Goal: Task Accomplishment & Management: Complete application form

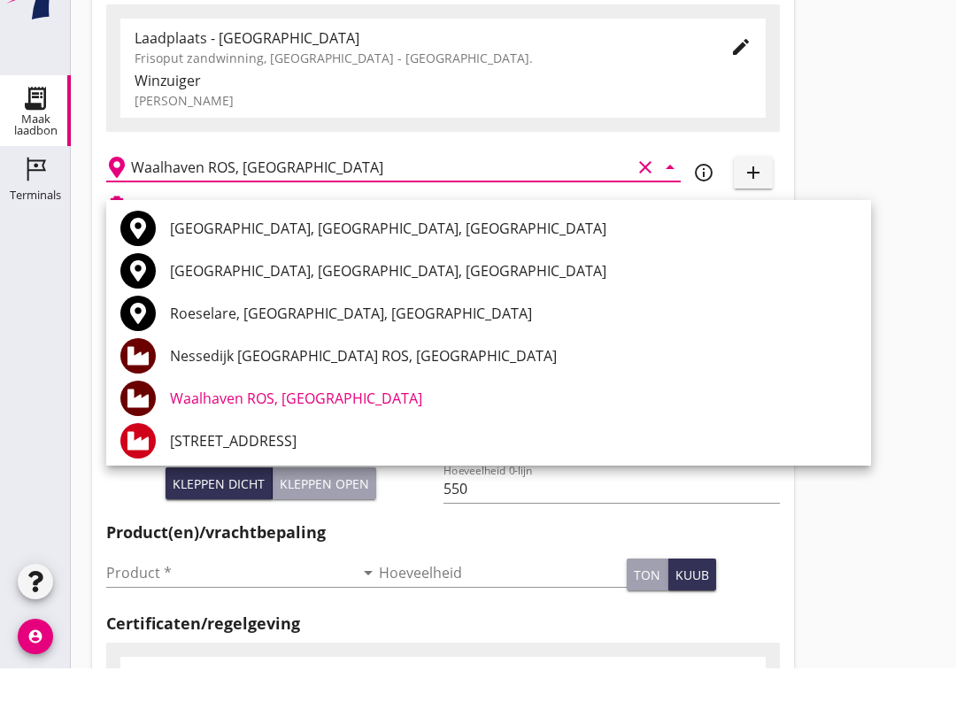
scroll to position [496, 0]
type input "W"
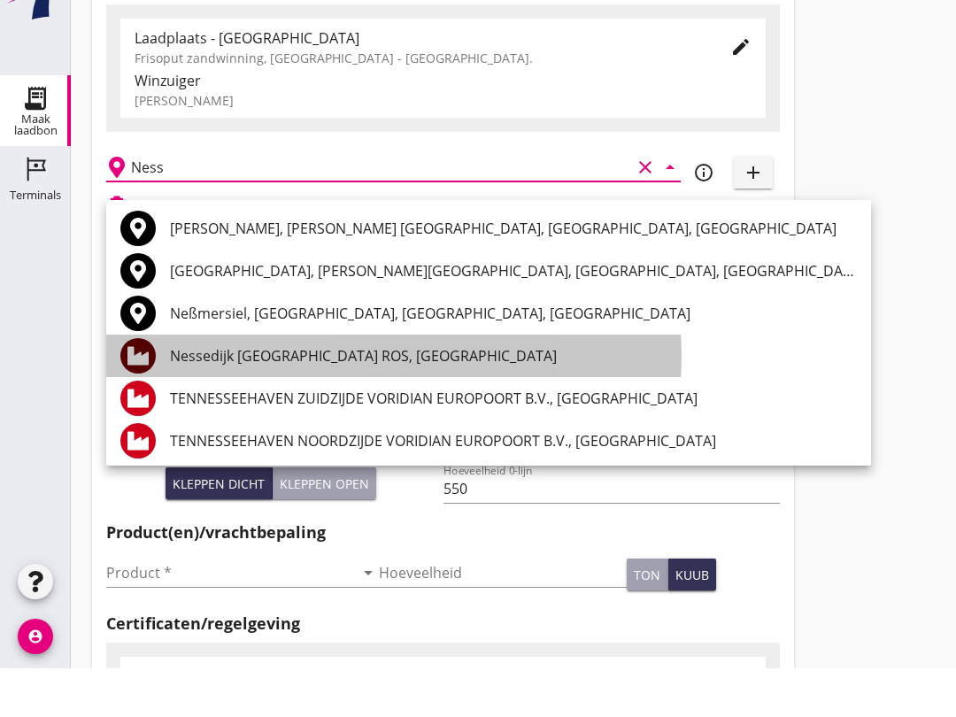
click at [409, 404] on div "Nessedijk [GEOGRAPHIC_DATA] ROS, [GEOGRAPHIC_DATA]" at bounding box center [513, 404] width 687 height 21
type input "Nessedijk [GEOGRAPHIC_DATA] ROS, [GEOGRAPHIC_DATA]"
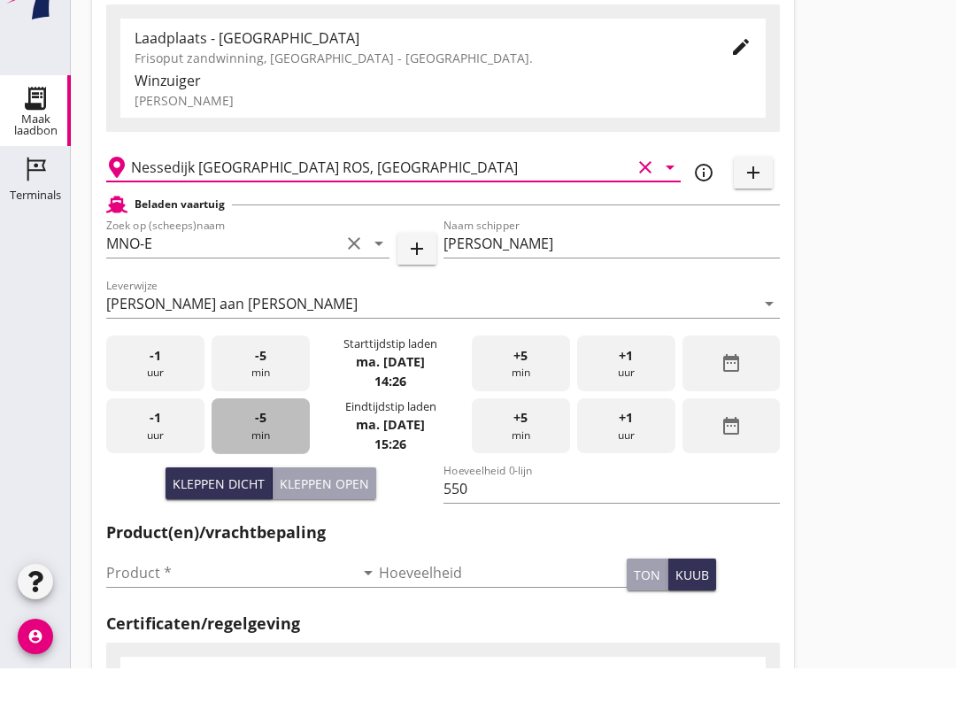
click at [255, 476] on span "-5" at bounding box center [261, 466] width 12 height 19
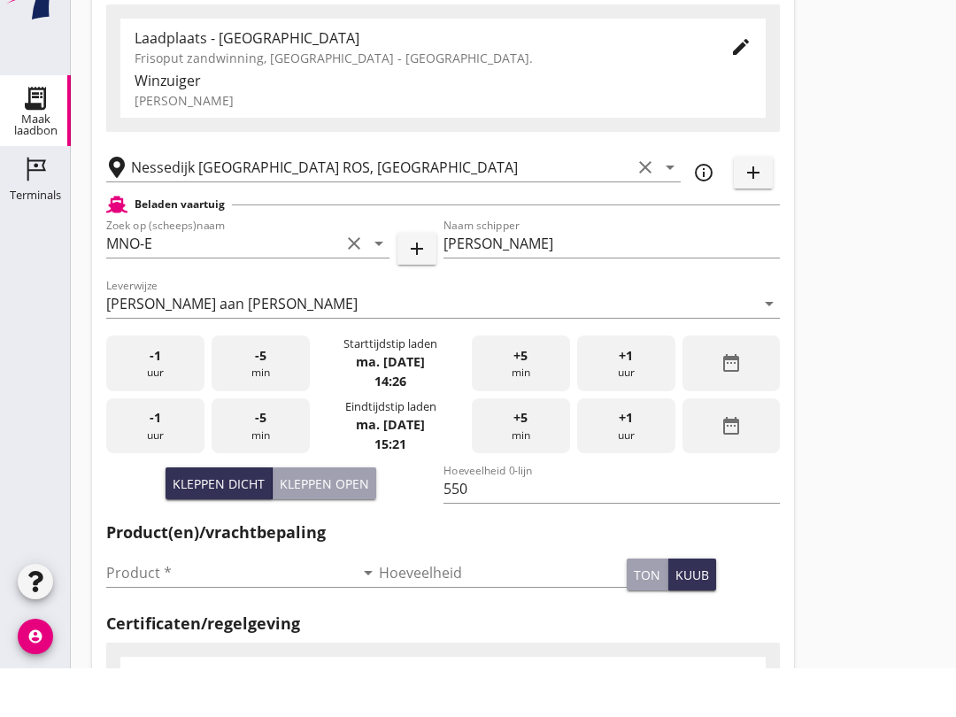
scroll to position [91, 0]
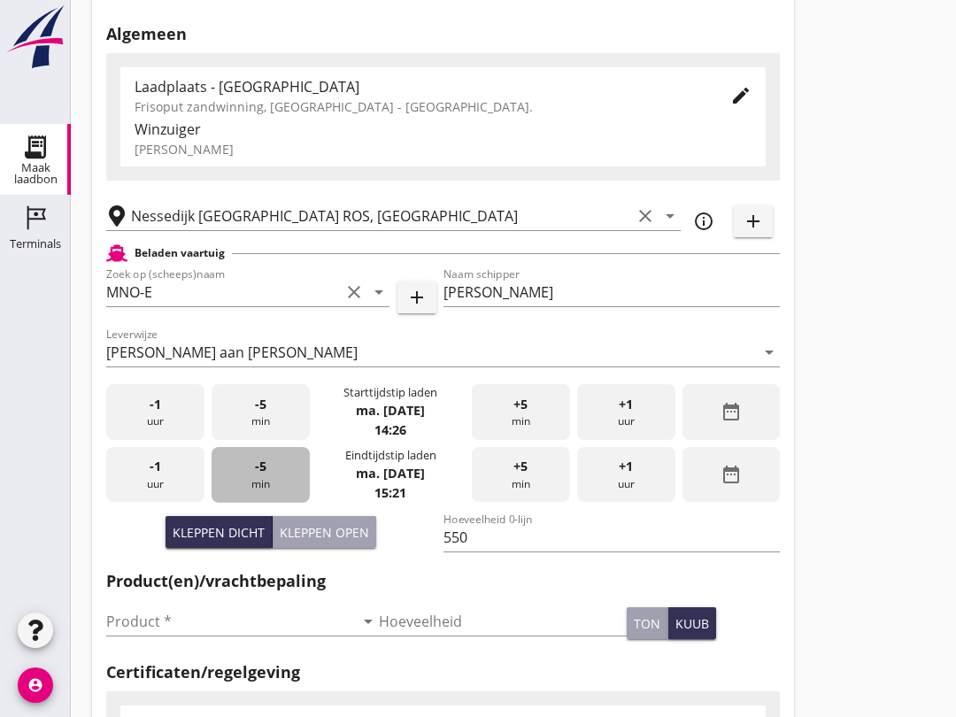
click at [261, 476] on span "-5" at bounding box center [261, 466] width 12 height 19
click at [266, 486] on div "-5 min" at bounding box center [261, 475] width 98 height 56
click at [269, 482] on div "-5 min" at bounding box center [261, 475] width 98 height 56
click at [228, 636] on input "Product *" at bounding box center [230, 621] width 248 height 28
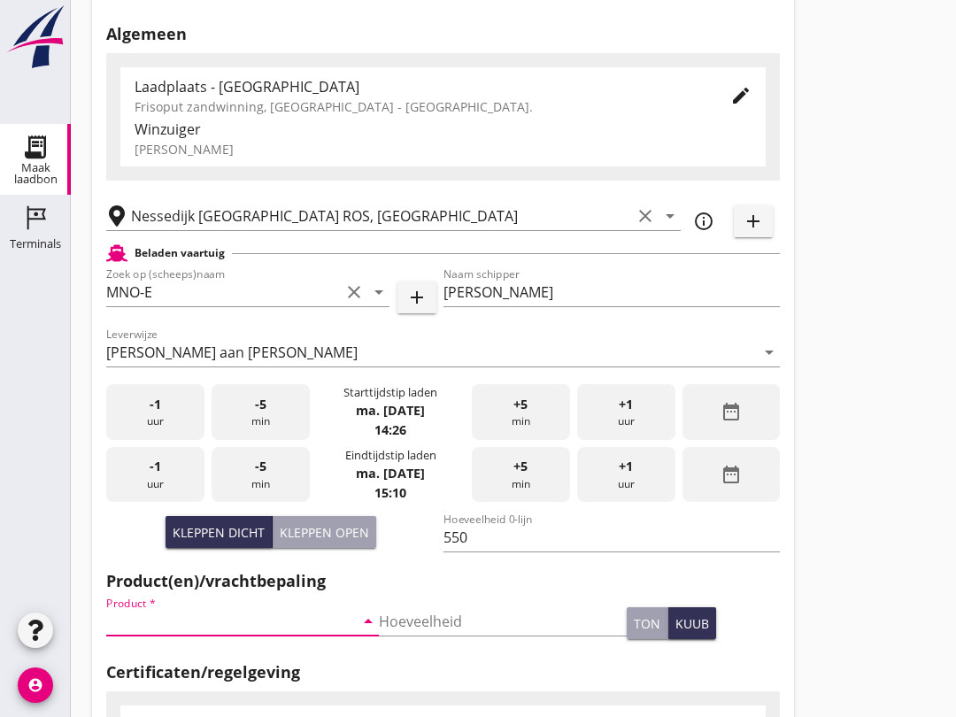
scroll to position [344, 0]
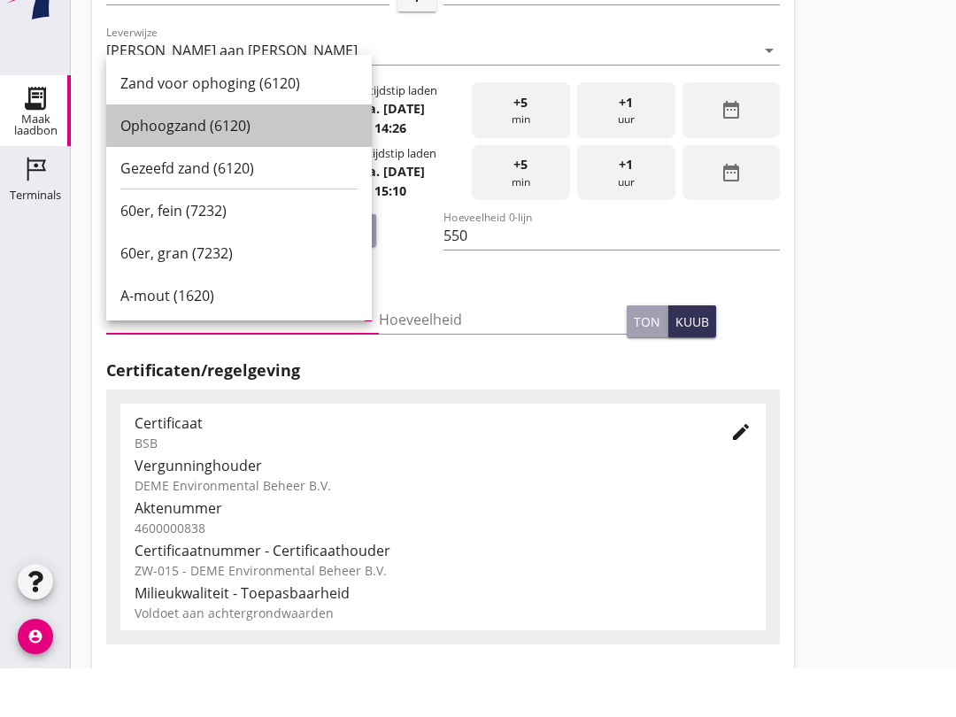
click at [212, 164] on div "Ophoogzand (6120)" at bounding box center [238, 174] width 237 height 21
type input "Ophoogzand (6120)"
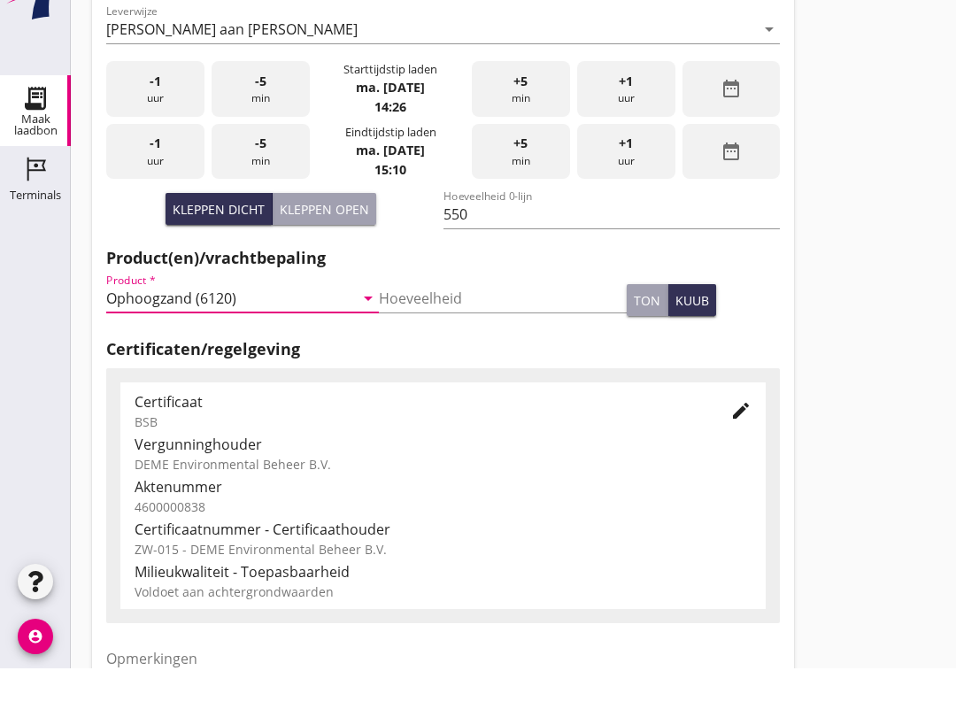
scroll to position [563, 0]
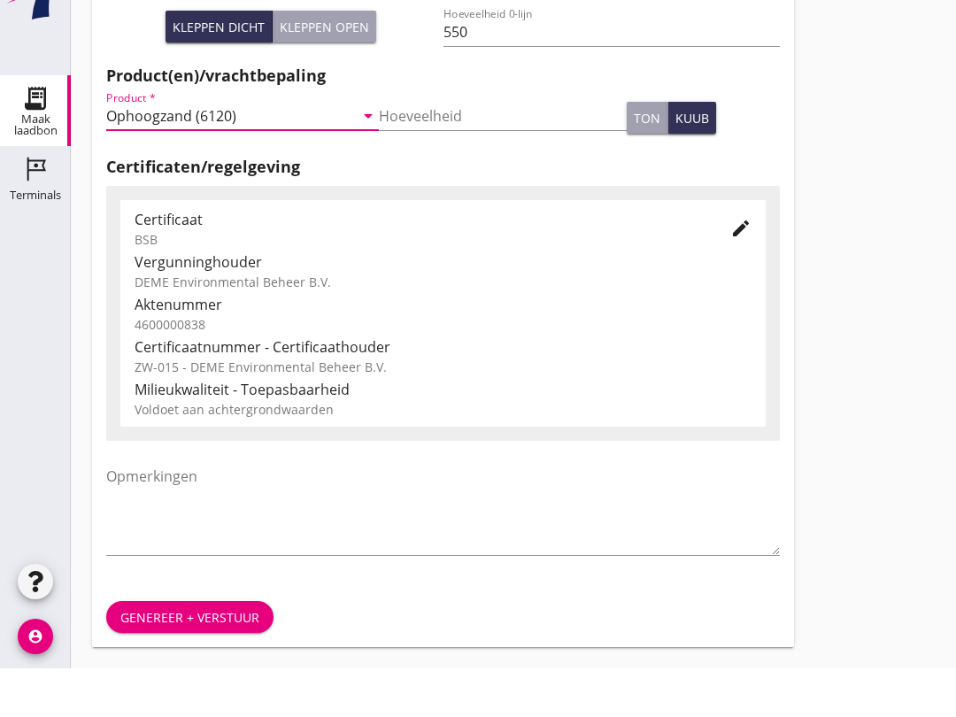
click at [202, 650] on button "Genereer + verstuur" at bounding box center [189, 666] width 167 height 32
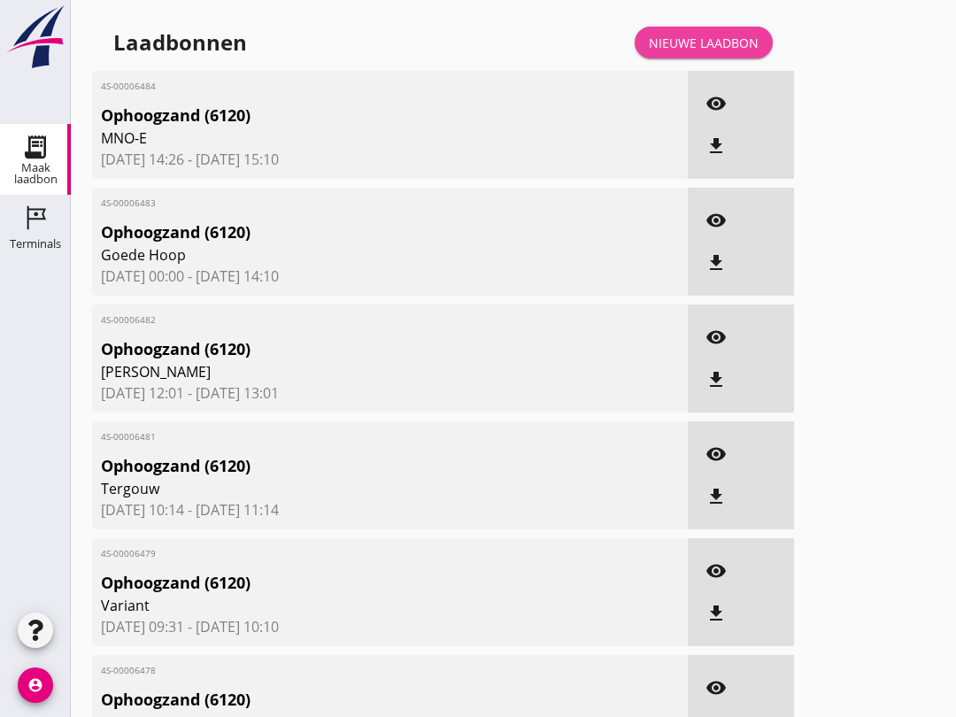
click at [702, 50] on link "Nieuwe laadbon" at bounding box center [704, 43] width 138 height 32
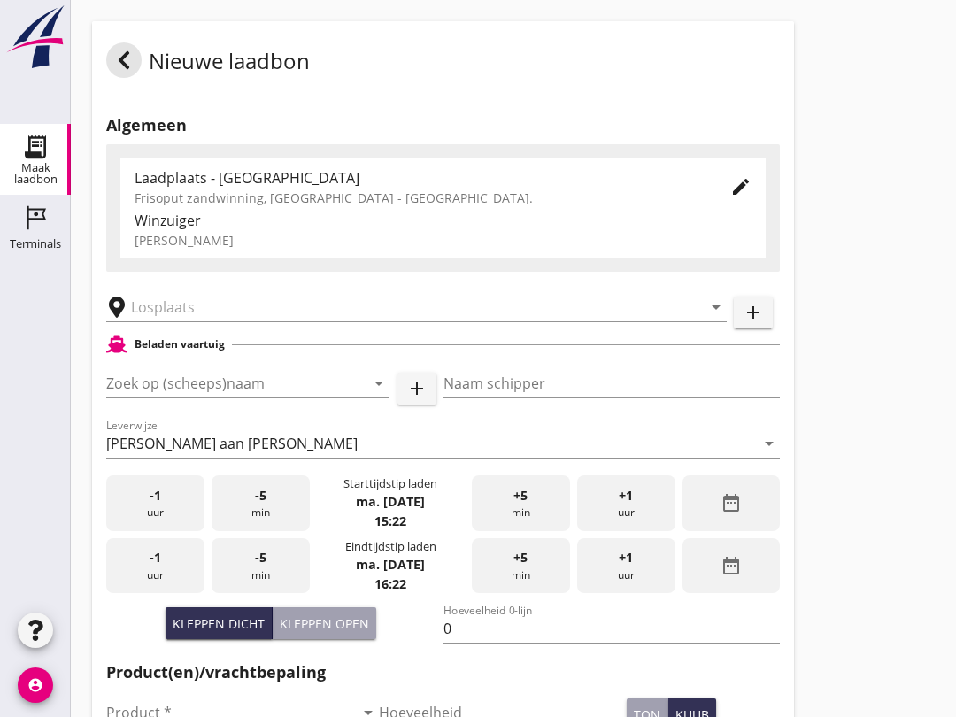
click at [177, 398] on input "Zoek op (scheeps)naam" at bounding box center [223, 383] width 234 height 28
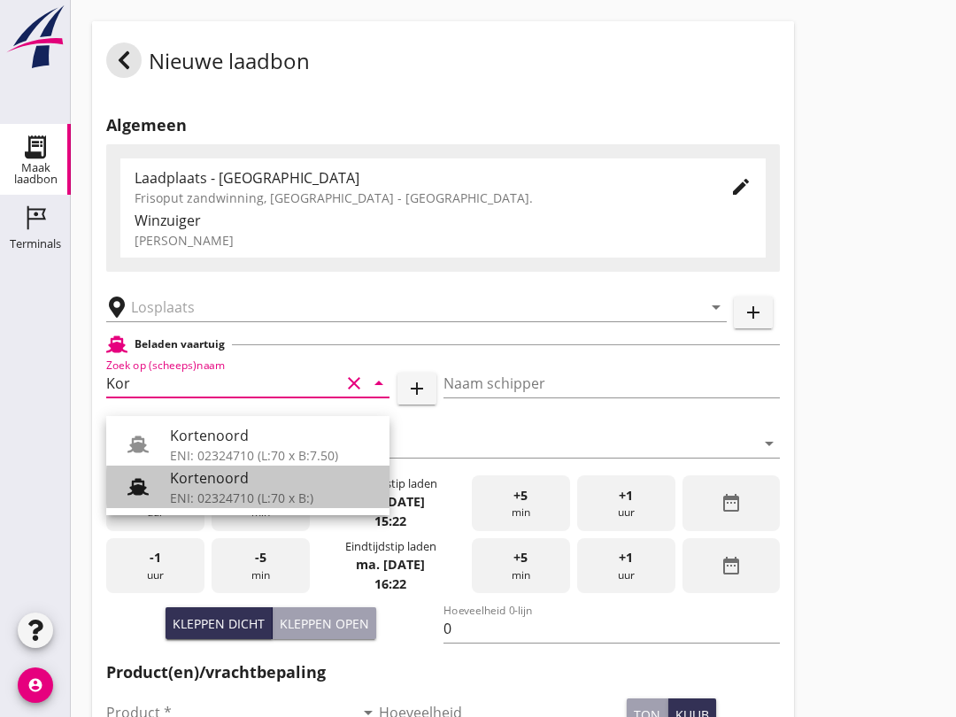
click at [259, 485] on div "Kortenoord" at bounding box center [272, 477] width 205 height 21
type input "Kortenoord"
type input "[PERSON_NAME]/[PERSON_NAME]"
type input "621"
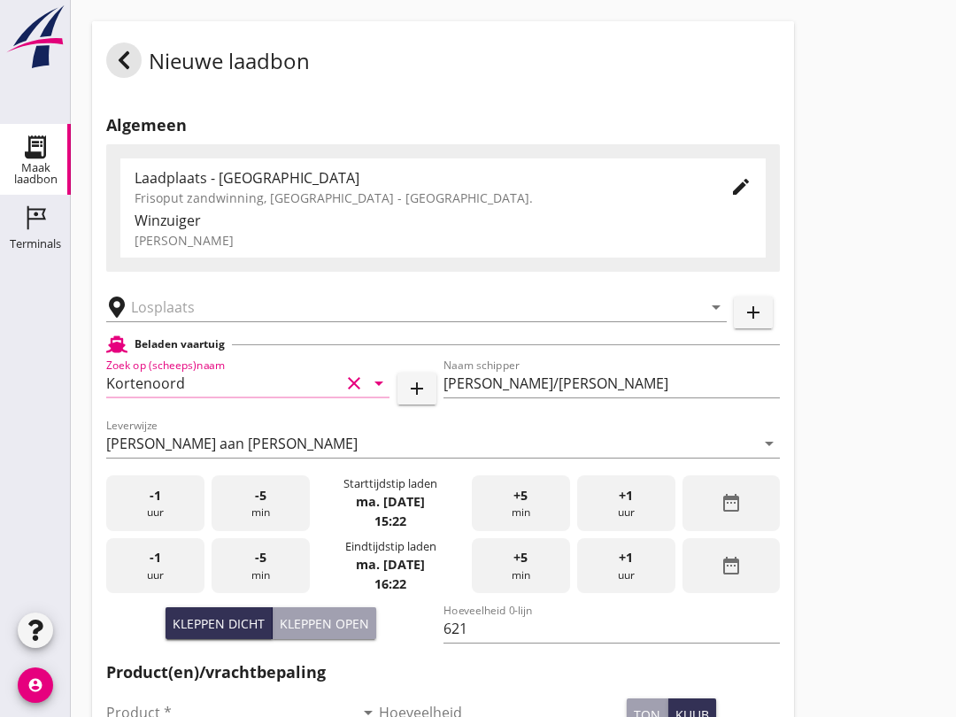
click at [235, 321] on input "text" at bounding box center [404, 307] width 546 height 28
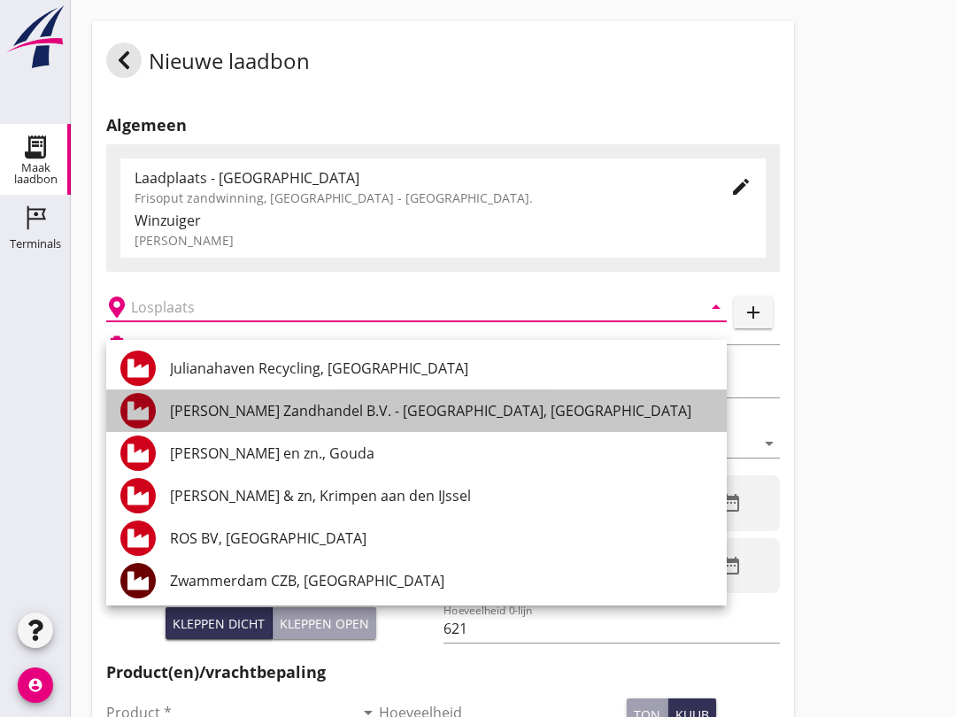
click at [487, 410] on div "[PERSON_NAME] Zandhandel B.V. - [GEOGRAPHIC_DATA], [GEOGRAPHIC_DATA]" at bounding box center [441, 410] width 543 height 21
type input "[PERSON_NAME] Zandhandel B.V. - [GEOGRAPHIC_DATA], [GEOGRAPHIC_DATA]"
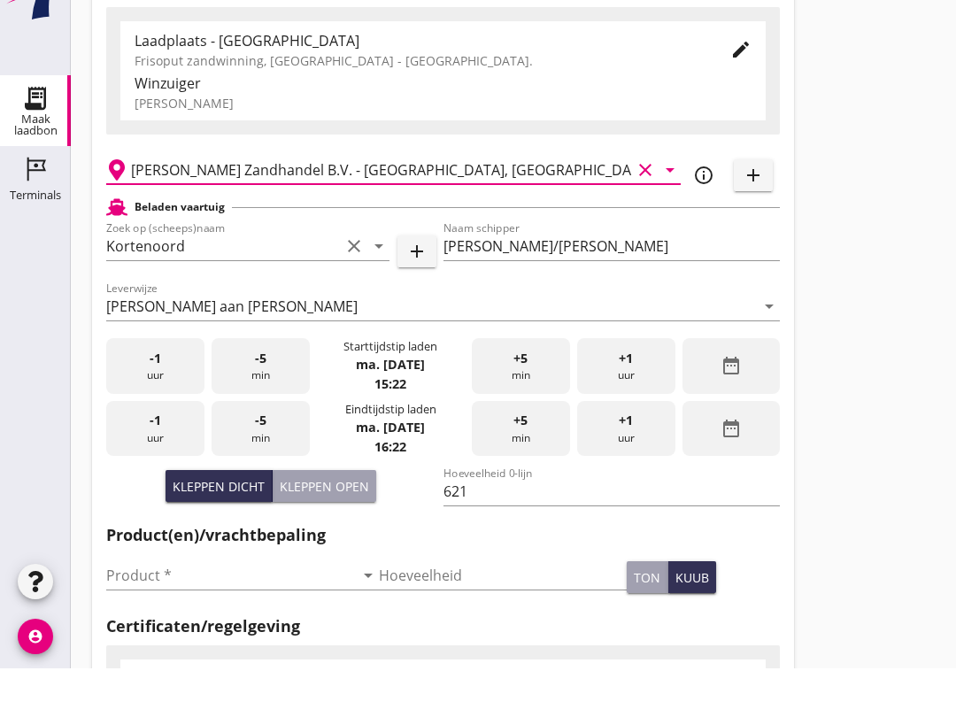
scroll to position [92, 0]
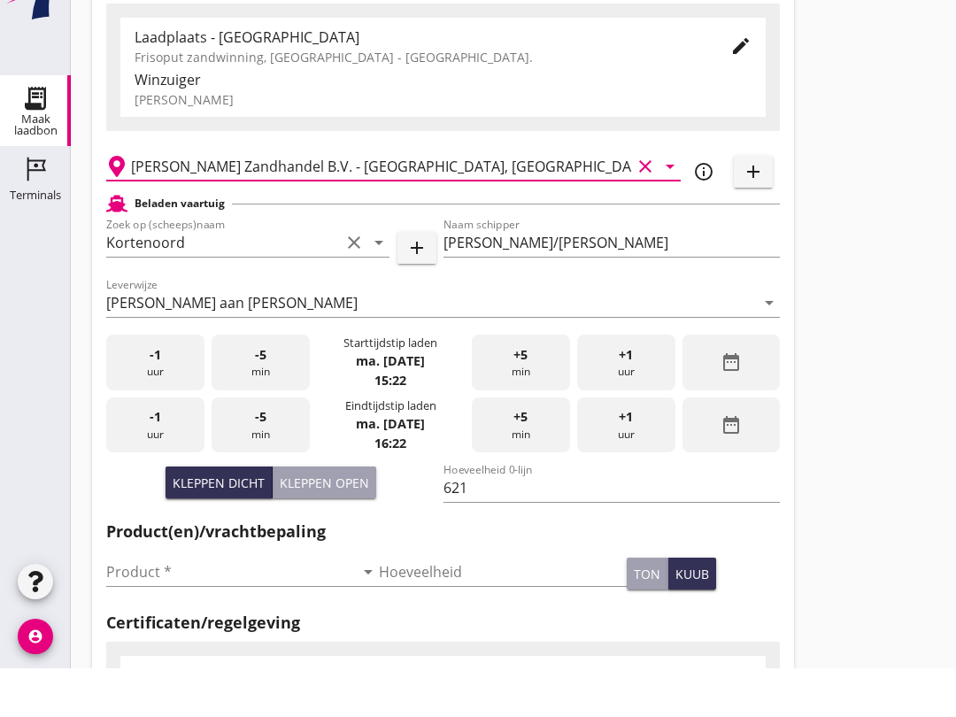
click at [324, 522] on div "Kleppen open" at bounding box center [324, 531] width 89 height 19
type input "518"
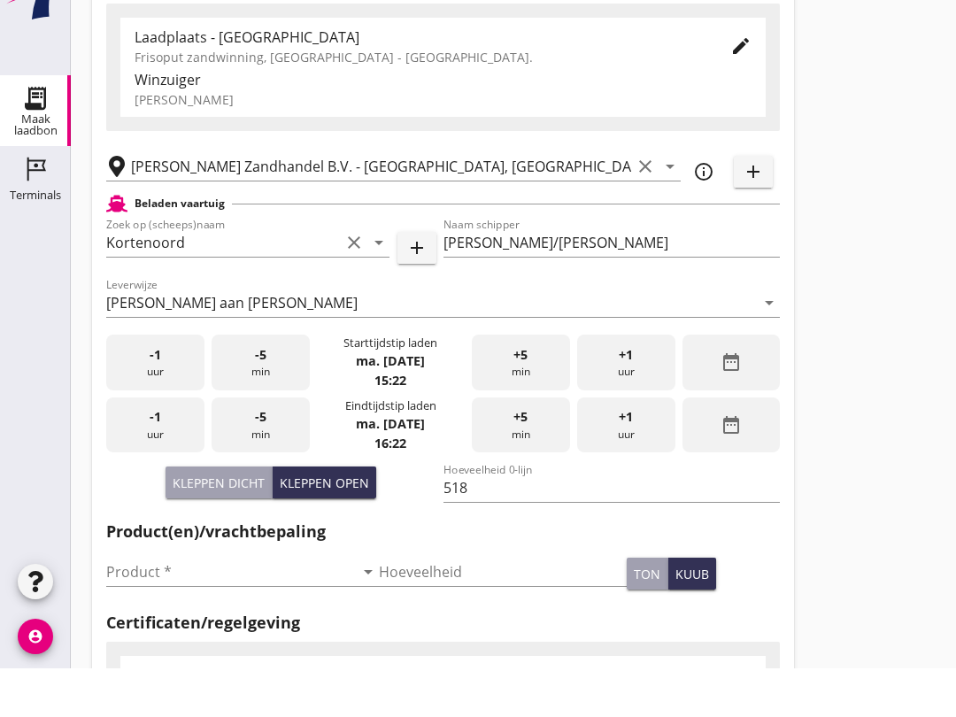
scroll to position [141, 0]
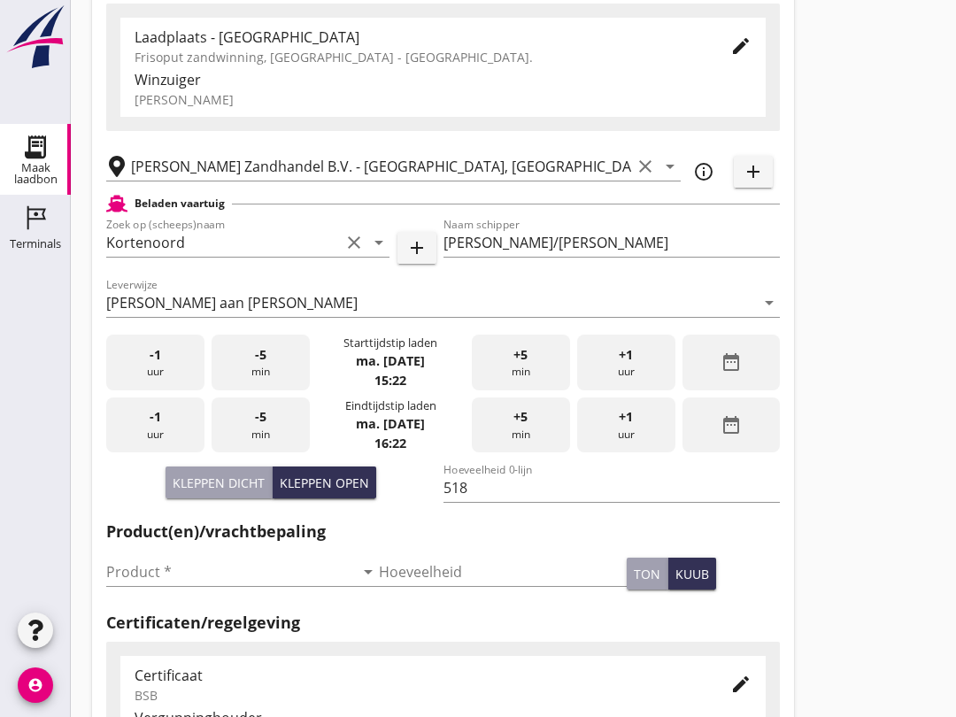
click at [236, 586] on input "Product *" at bounding box center [230, 572] width 248 height 28
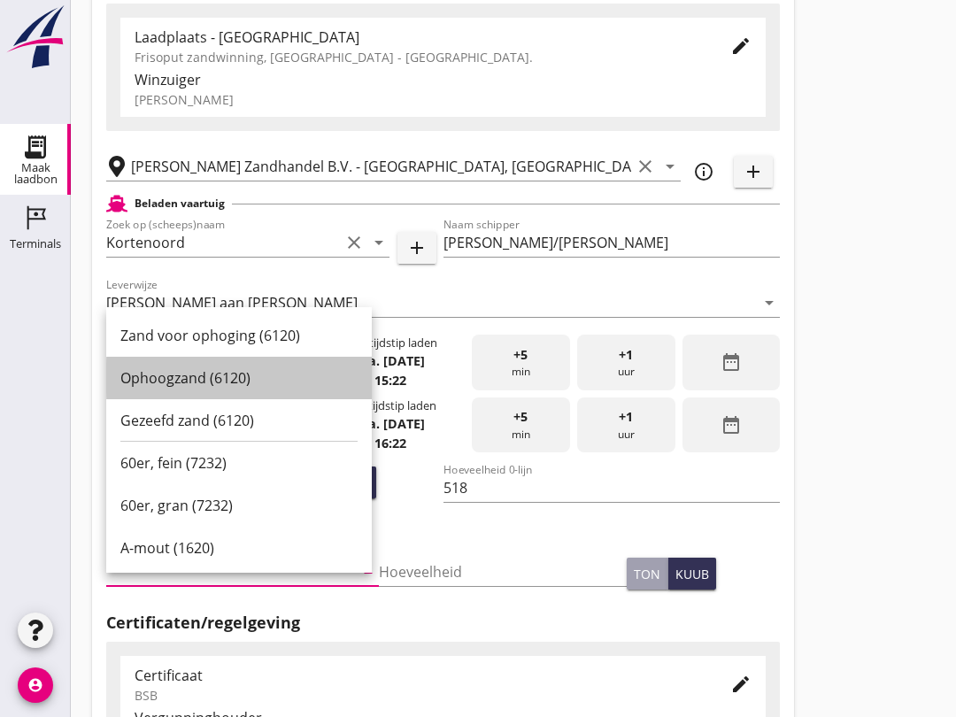
click at [257, 369] on div "Ophoogzand (6120)" at bounding box center [238, 377] width 237 height 21
type input "Ophoogzand (6120)"
